Goal: Find specific page/section: Find specific page/section

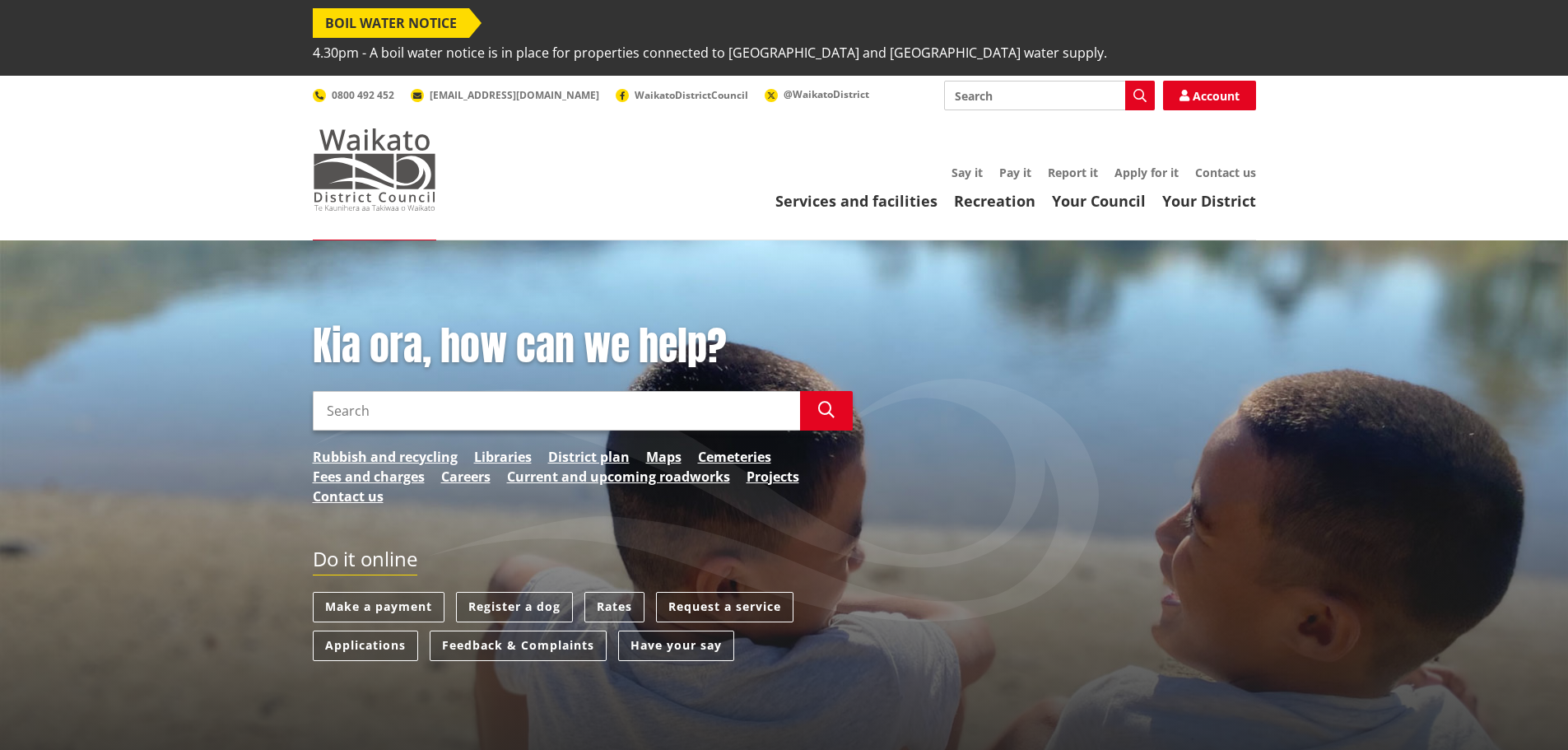
click at [388, 139] on img at bounding box center [374, 169] width 124 height 83
click at [852, 191] on link "Services and facilities" at bounding box center [857, 201] width 163 height 20
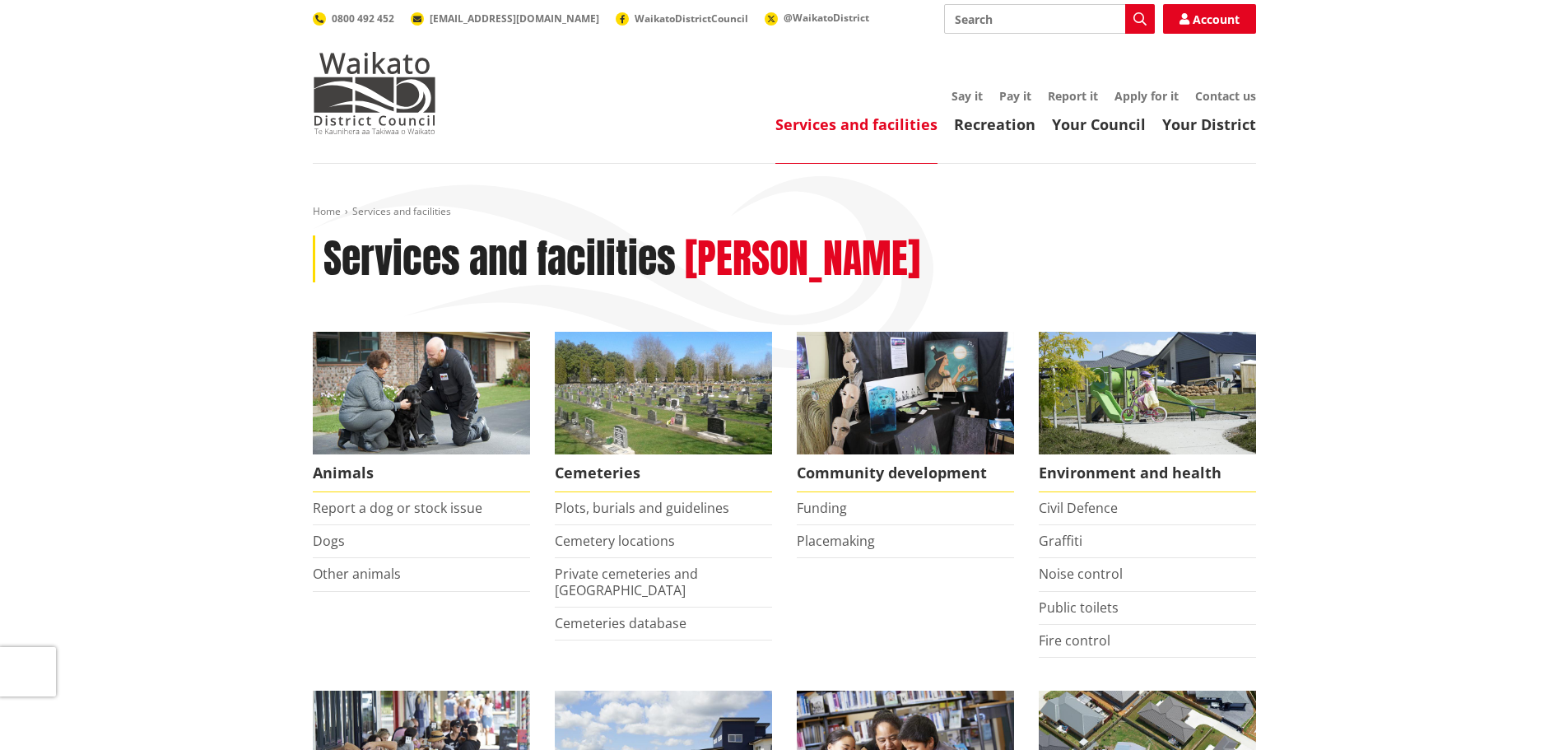
scroll to position [411, 0]
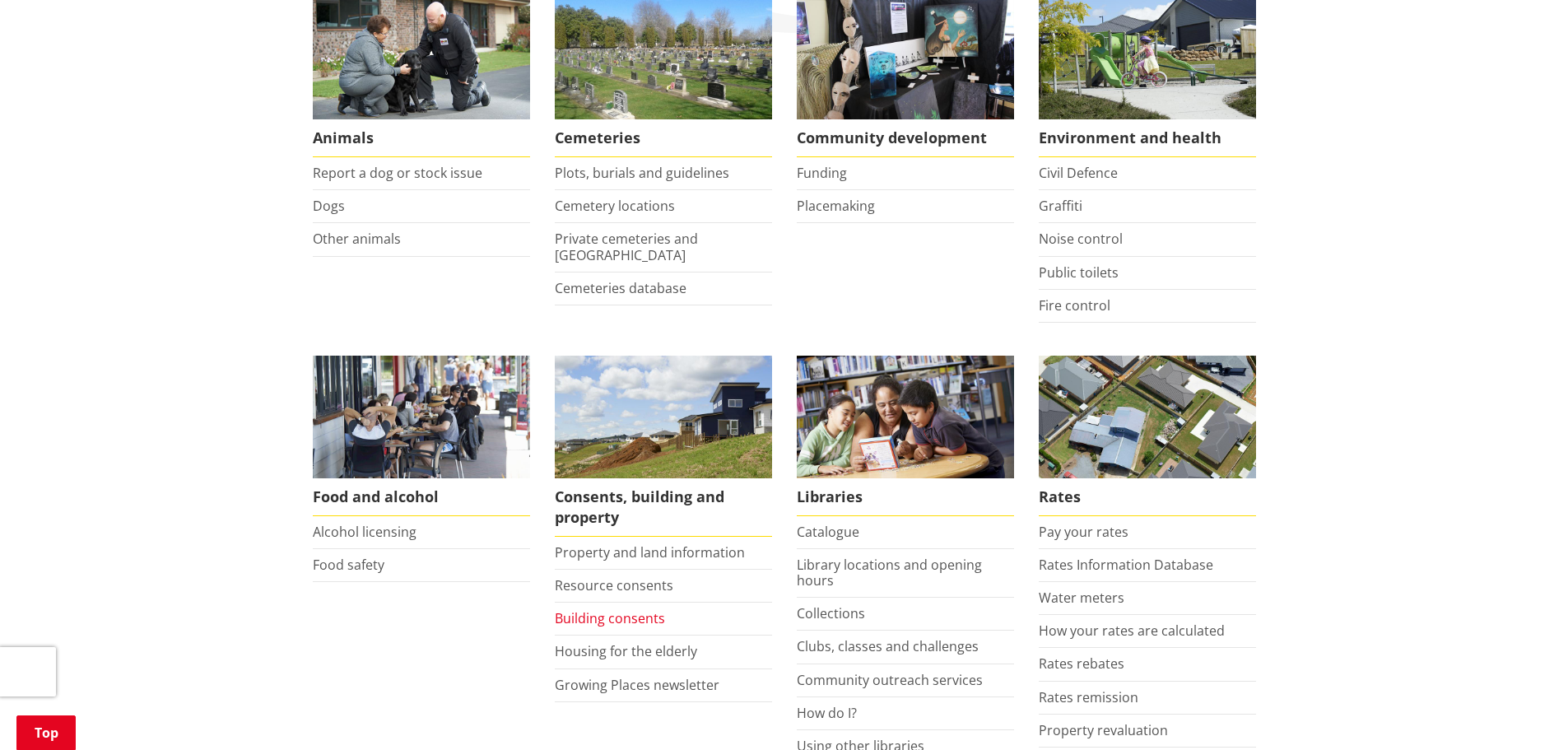
click at [607, 609] on link "Building consents" at bounding box center [610, 618] width 110 height 18
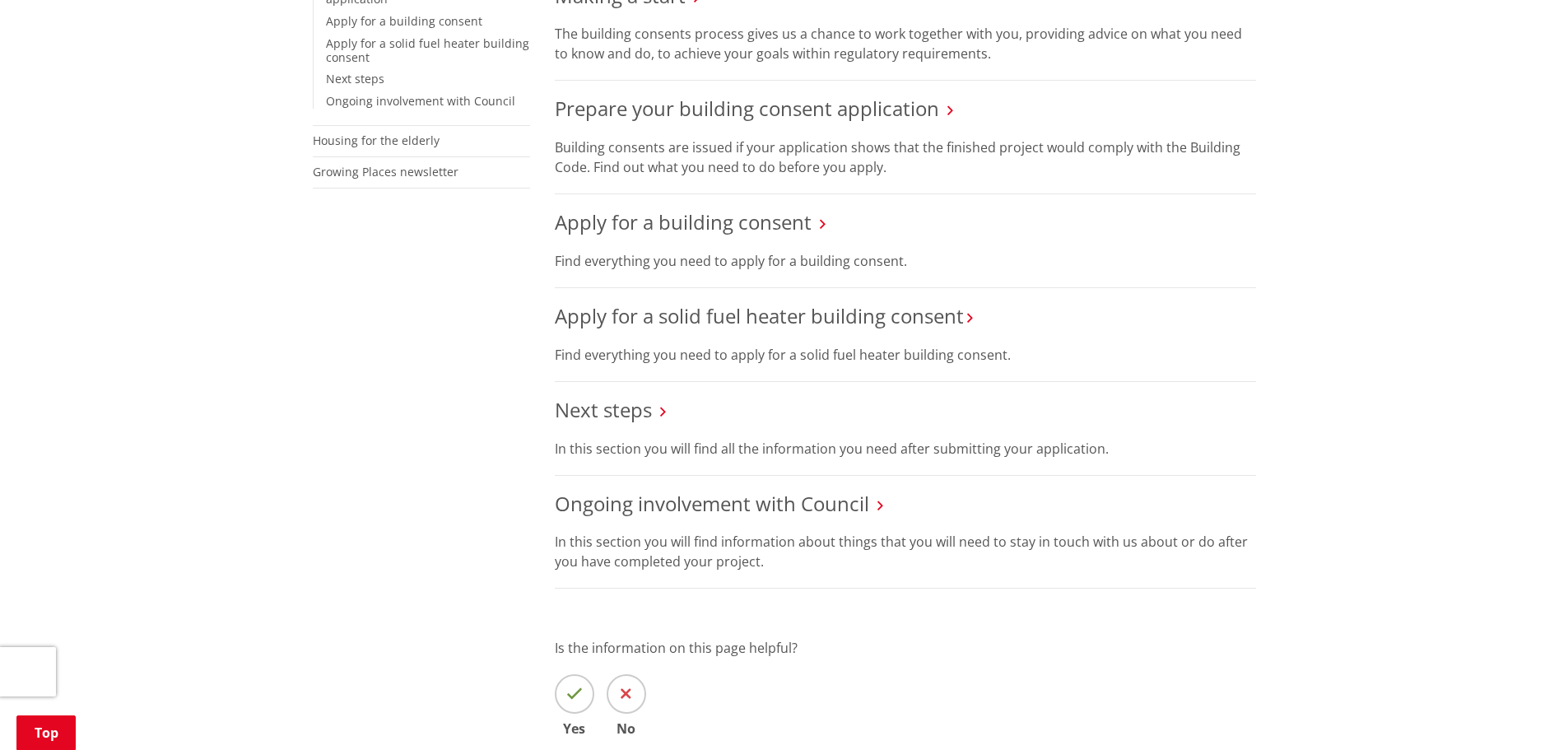
scroll to position [494, 0]
